Goal: Find specific page/section: Find specific page/section

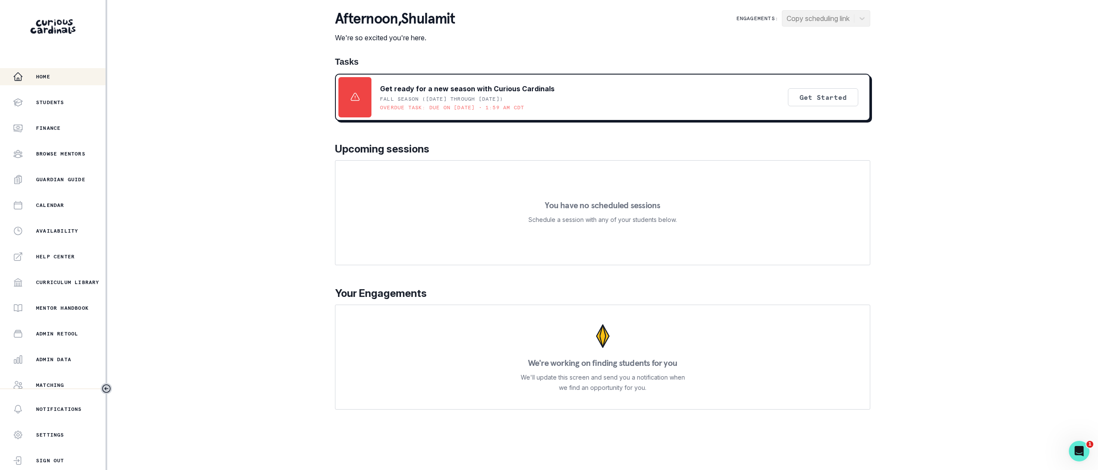
scroll to position [56, 0]
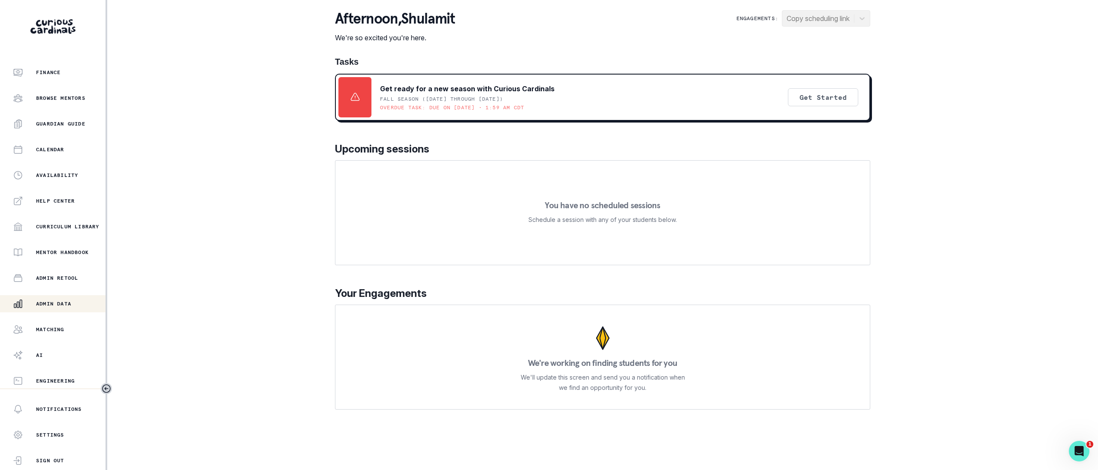
click at [62, 299] on div "Admin Data" at bounding box center [59, 304] width 93 height 10
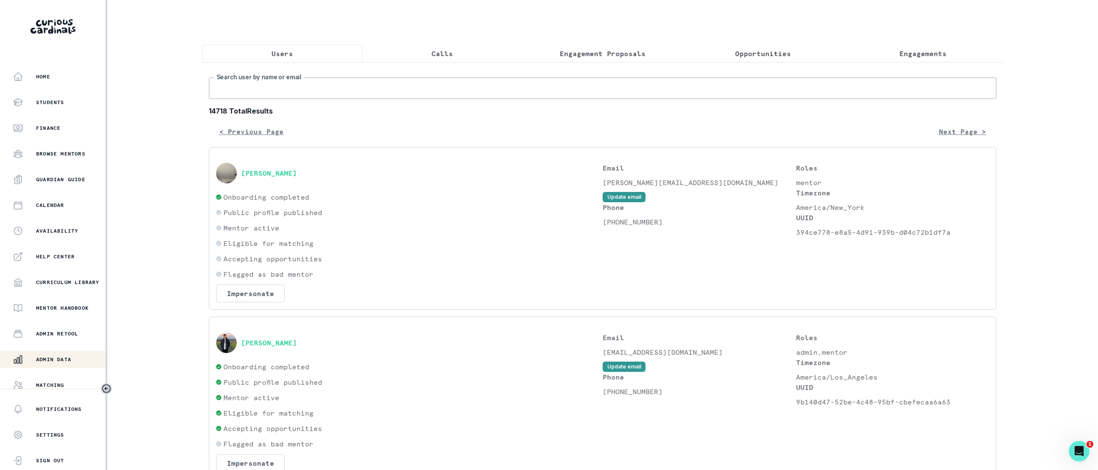
click at [318, 85] on input "Search user by name or email" at bounding box center [602, 88] width 787 height 21
type input "[PERSON_NAME]"
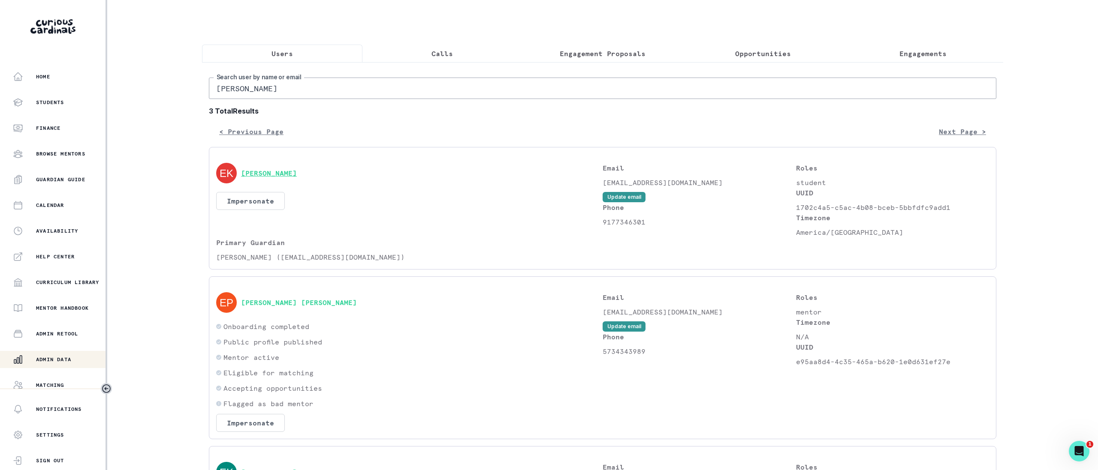
click at [283, 174] on button "[PERSON_NAME]" at bounding box center [269, 173] width 56 height 9
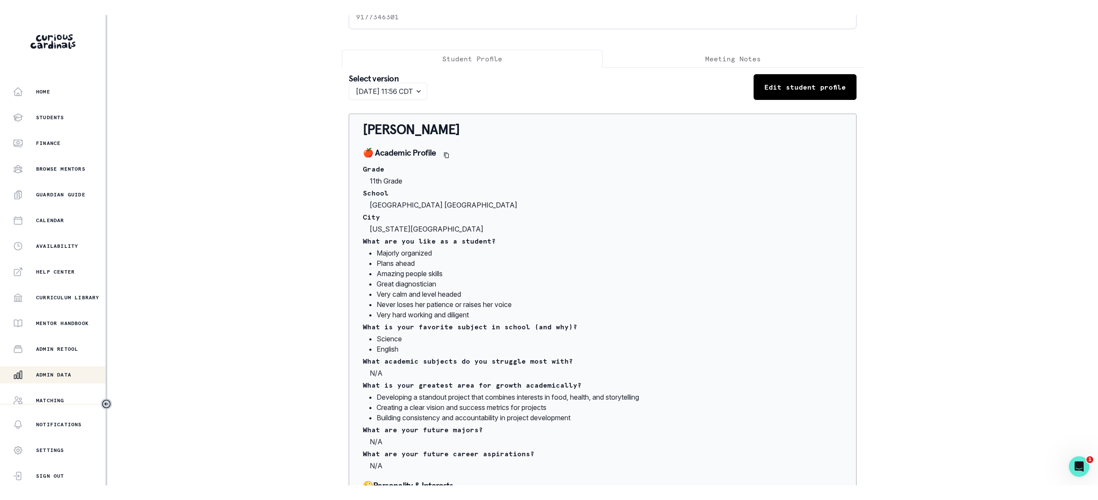
scroll to position [28, 0]
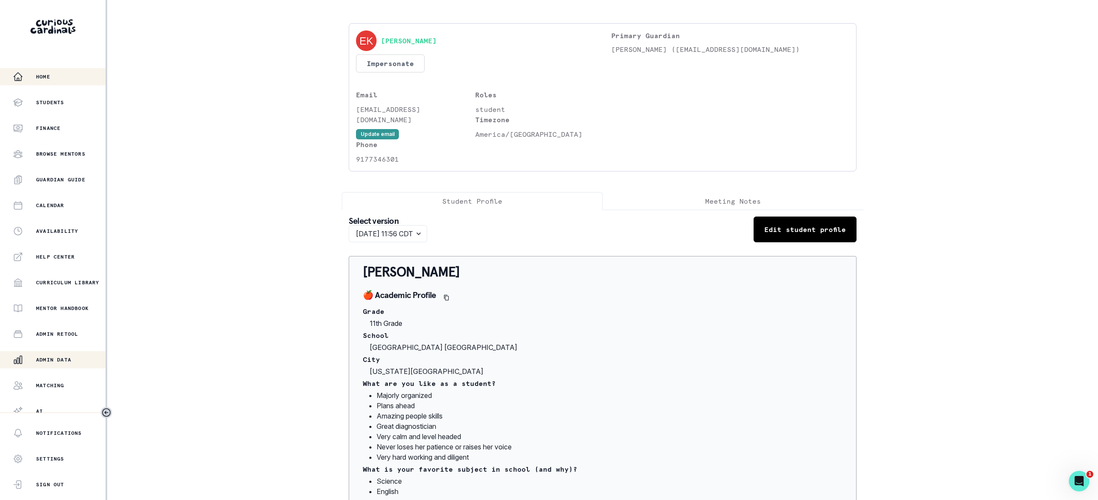
click at [48, 76] on p "Home" at bounding box center [43, 76] width 14 height 7
